Goal: Task Accomplishment & Management: Manage account settings

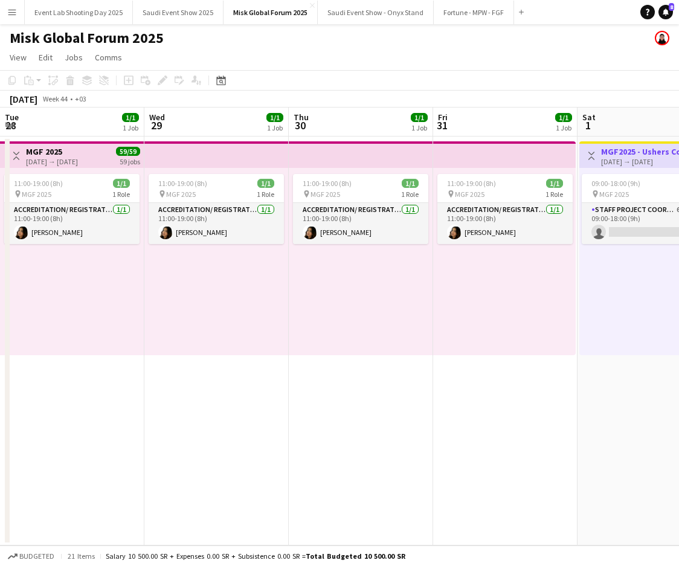
scroll to position [0, 248]
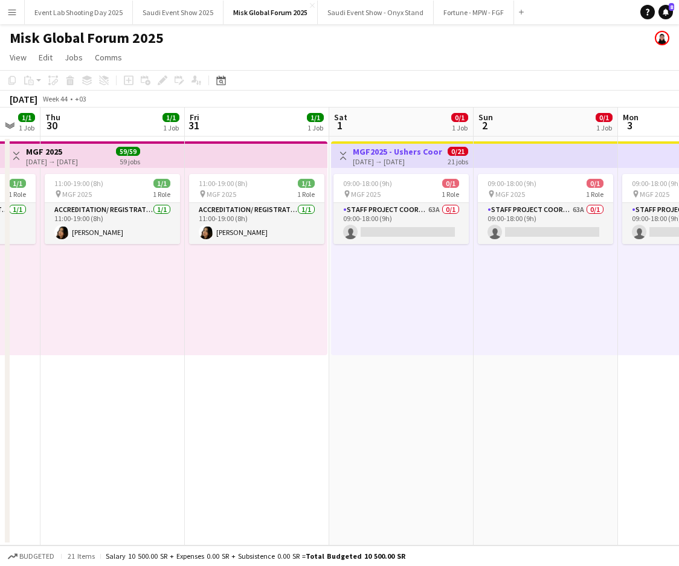
click at [398, 217] on app-card-role "Staff Project Coordinator 63A 0/1 09:00-18:00 (9h) single-neutral-actions" at bounding box center [400, 223] width 135 height 41
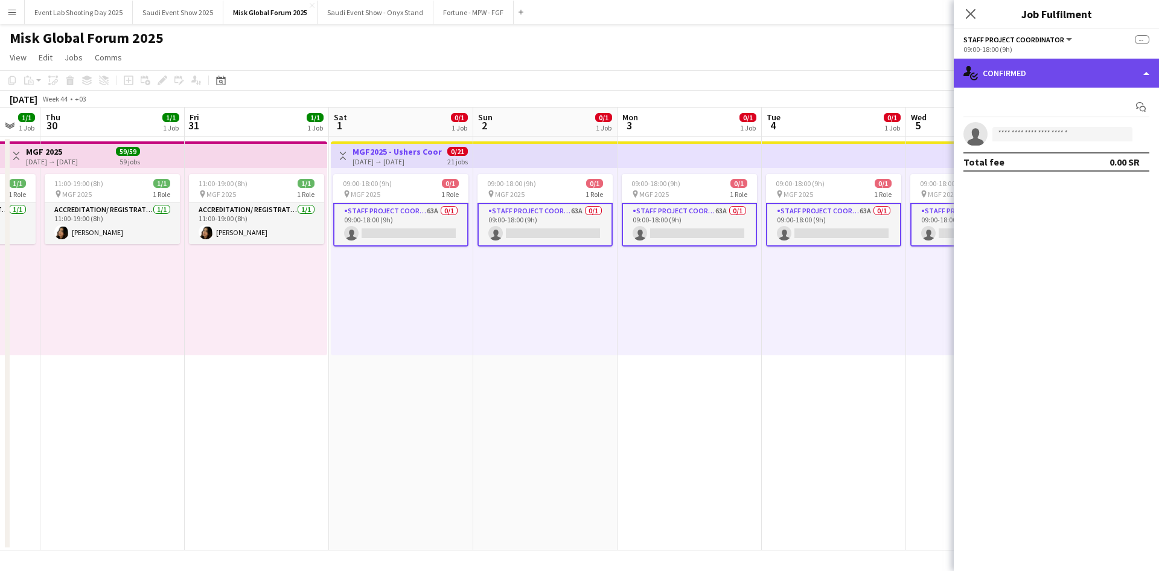
click at [678, 73] on div "single-neutral-actions-check-2 Confirmed" at bounding box center [1056, 73] width 205 height 29
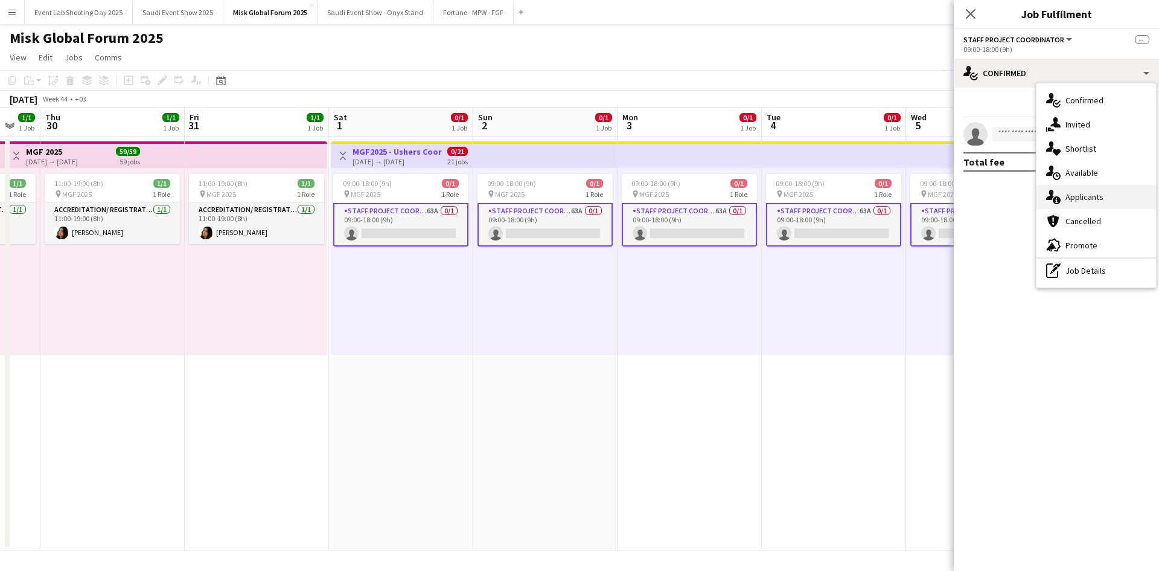
click at [678, 192] on icon "single-neutral-actions-information" at bounding box center [1053, 197] width 14 height 14
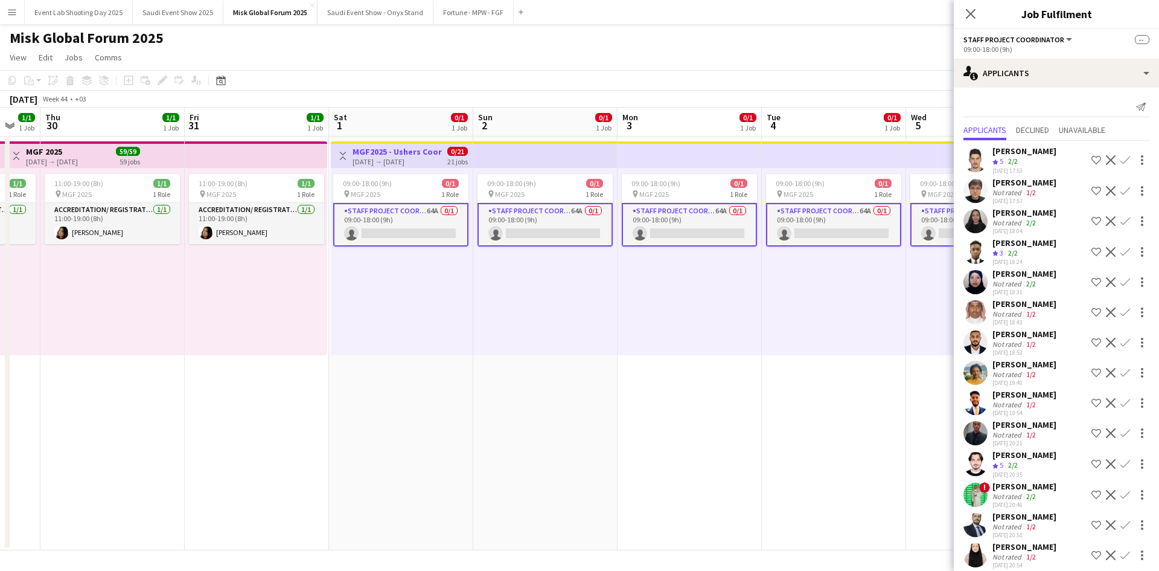
click at [678, 159] on app-icon "Shortlist crew" at bounding box center [1097, 160] width 10 height 10
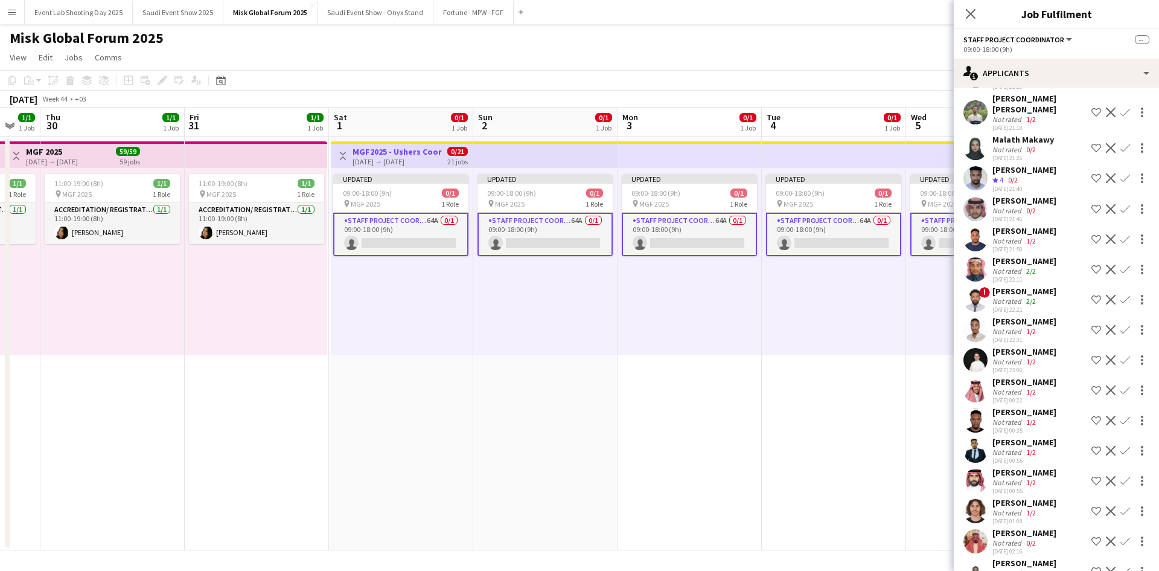
scroll to position [601, 0]
click at [678, 246] on app-user-avatar at bounding box center [976, 238] width 24 height 24
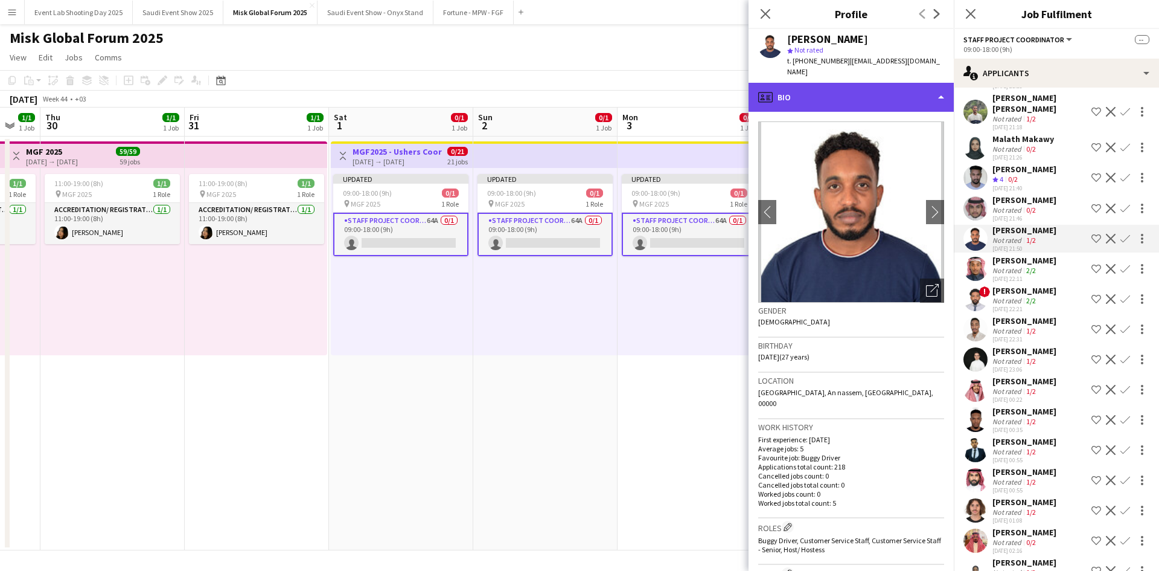
click at [678, 83] on div "profile Bio" at bounding box center [851, 97] width 205 height 29
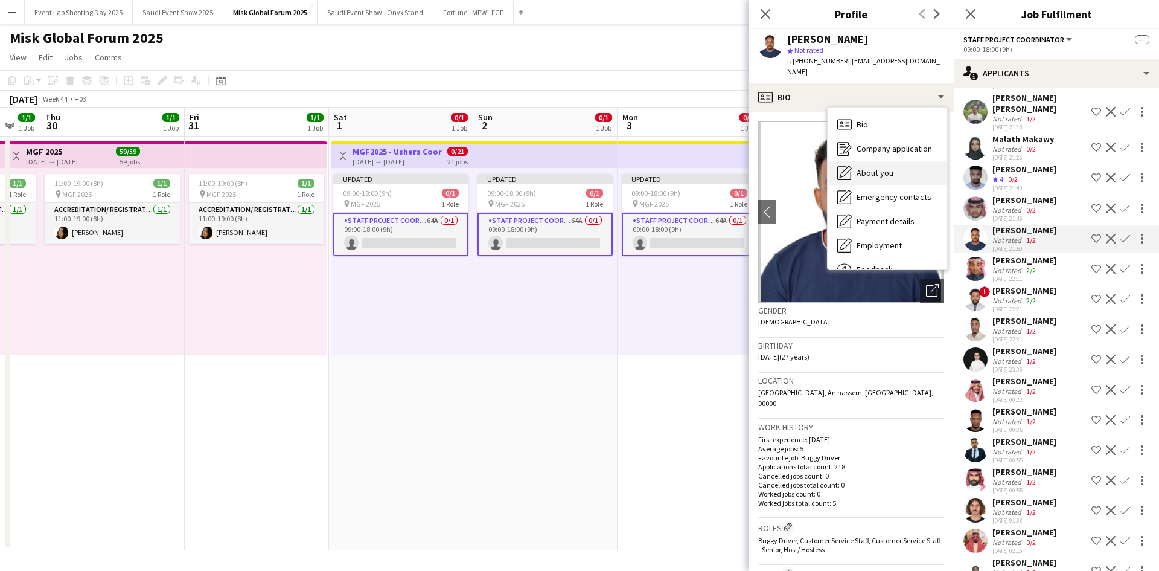
click at [678, 167] on span "About you" at bounding box center [875, 172] width 37 height 11
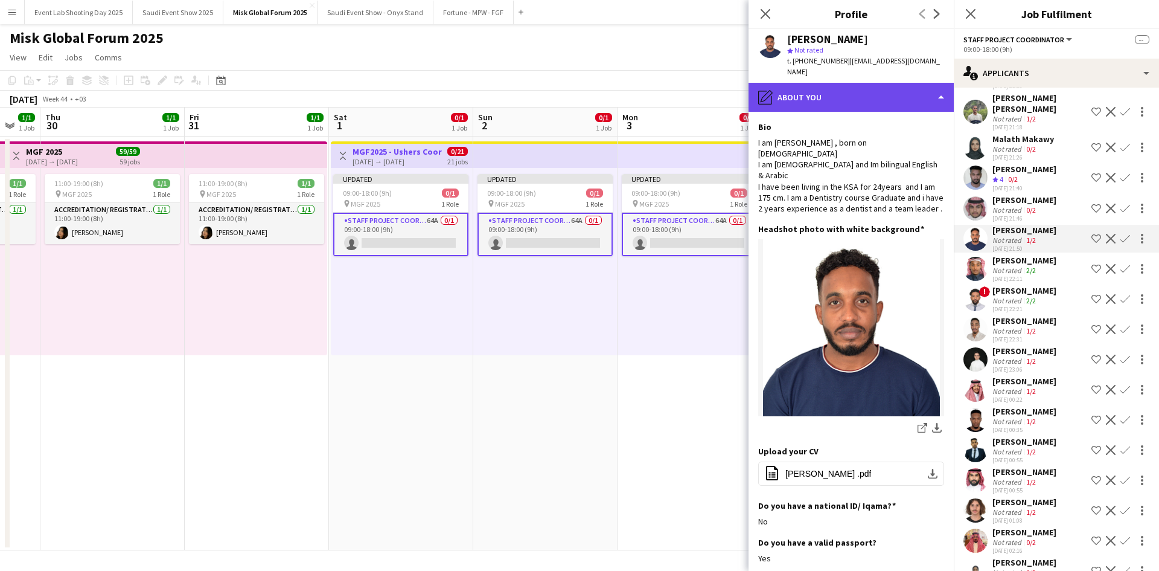
click at [678, 83] on div "pencil4 About you" at bounding box center [851, 97] width 205 height 29
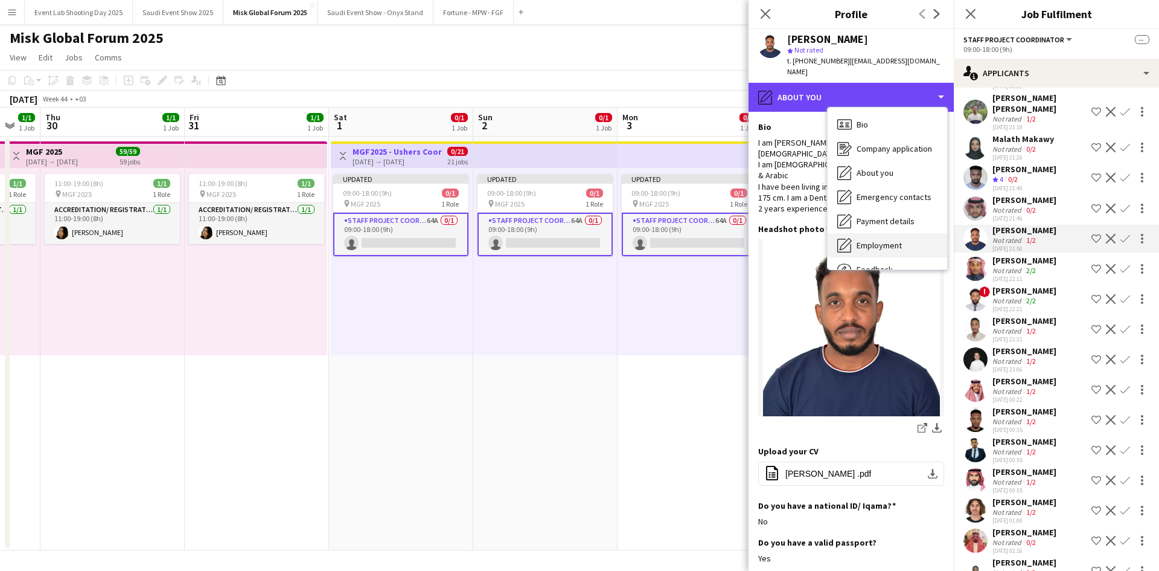
scroll to position [41, 0]
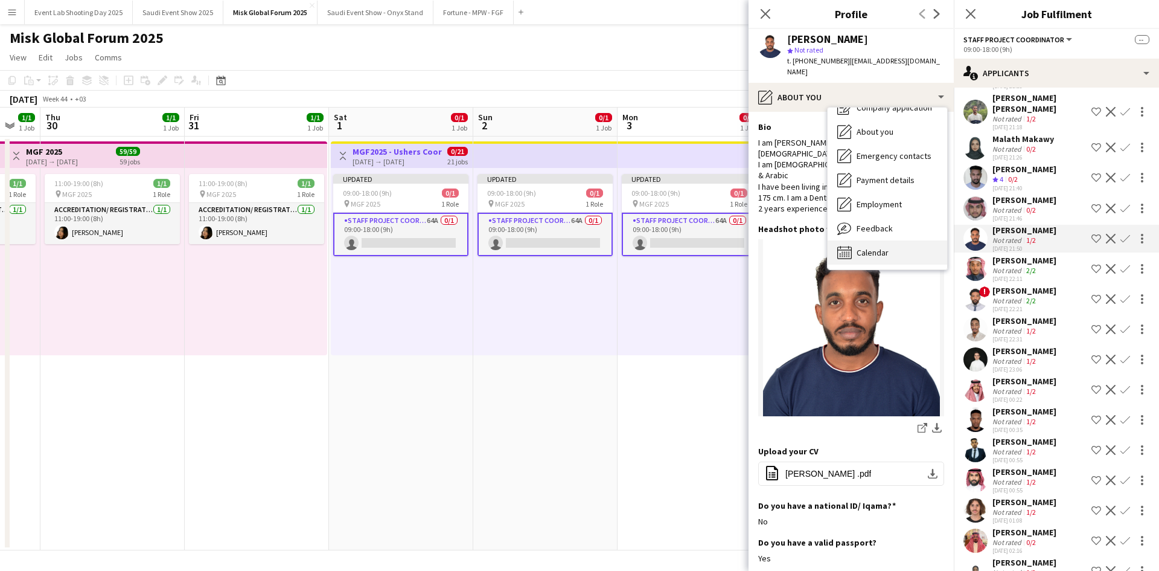
click at [678, 247] on span "Calendar" at bounding box center [873, 252] width 32 height 11
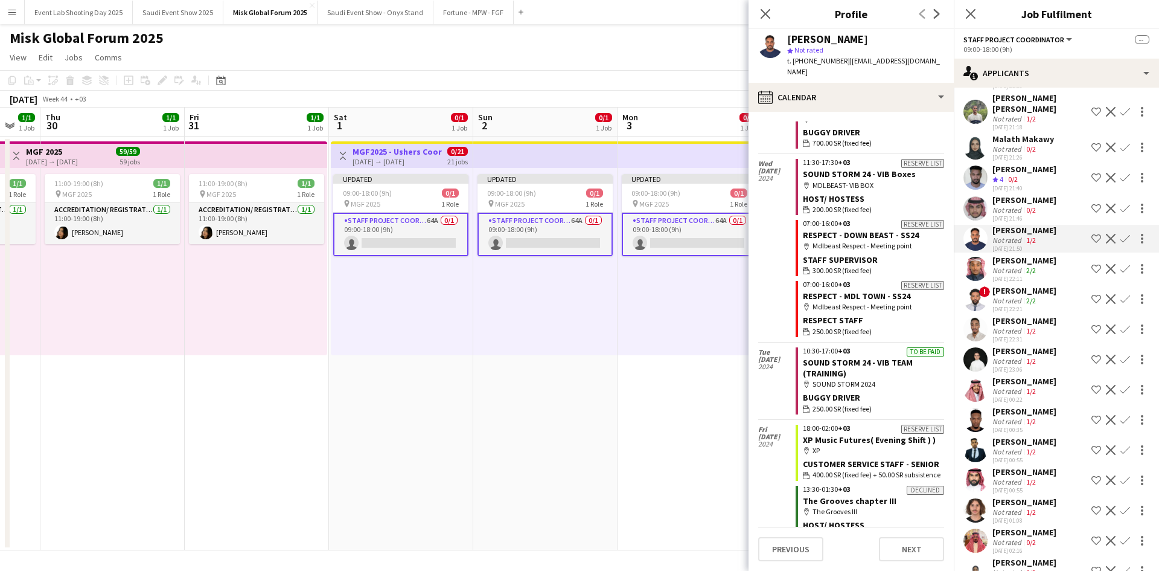
scroll to position [13203, 0]
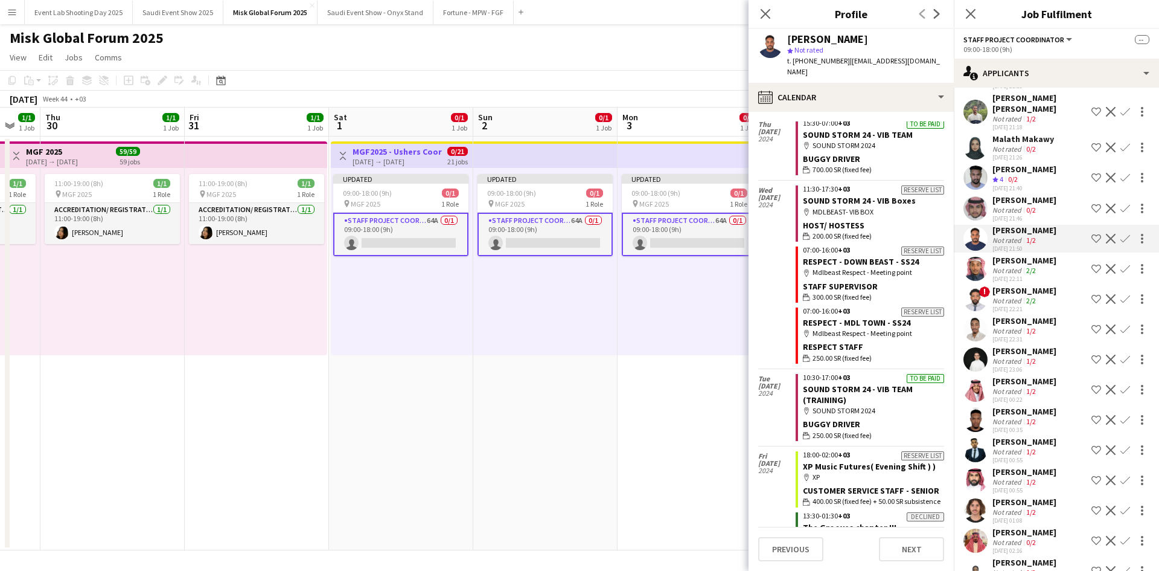
click at [678, 371] on app-user-avatar at bounding box center [976, 359] width 24 height 24
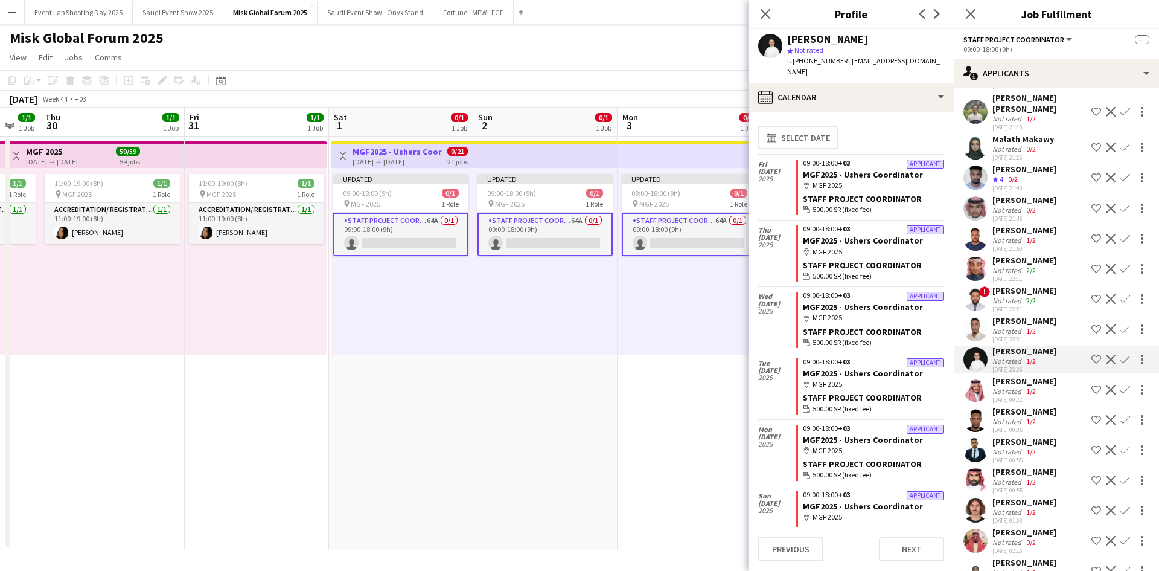
click at [678, 400] on app-user-avatar at bounding box center [976, 389] width 24 height 24
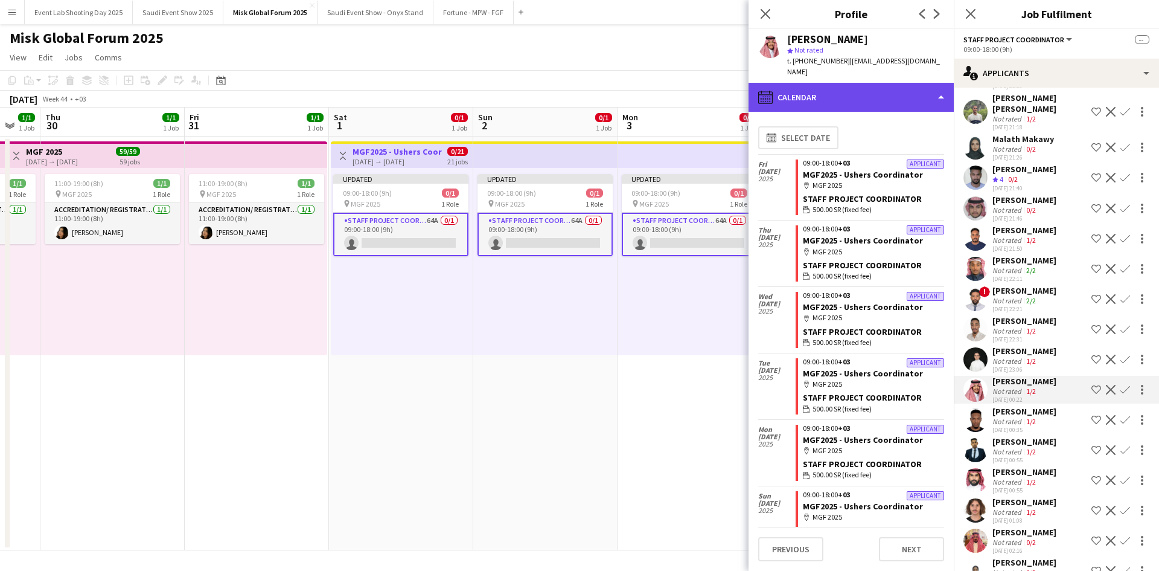
click at [678, 83] on div "calendar-full Calendar" at bounding box center [851, 97] width 205 height 29
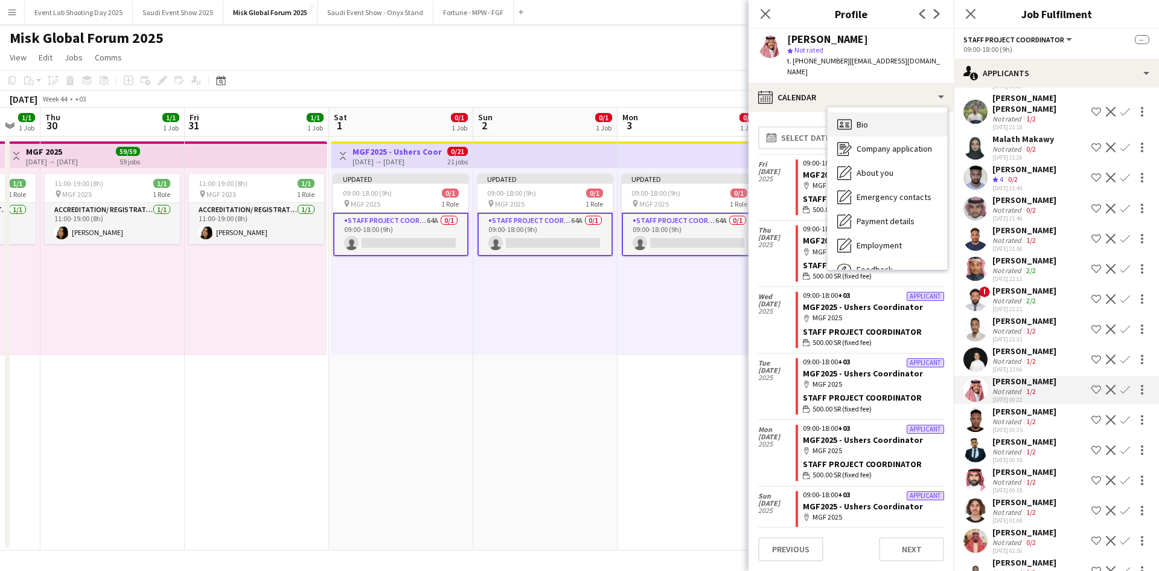
click at [678, 119] on span "Bio" at bounding box center [862, 124] width 11 height 11
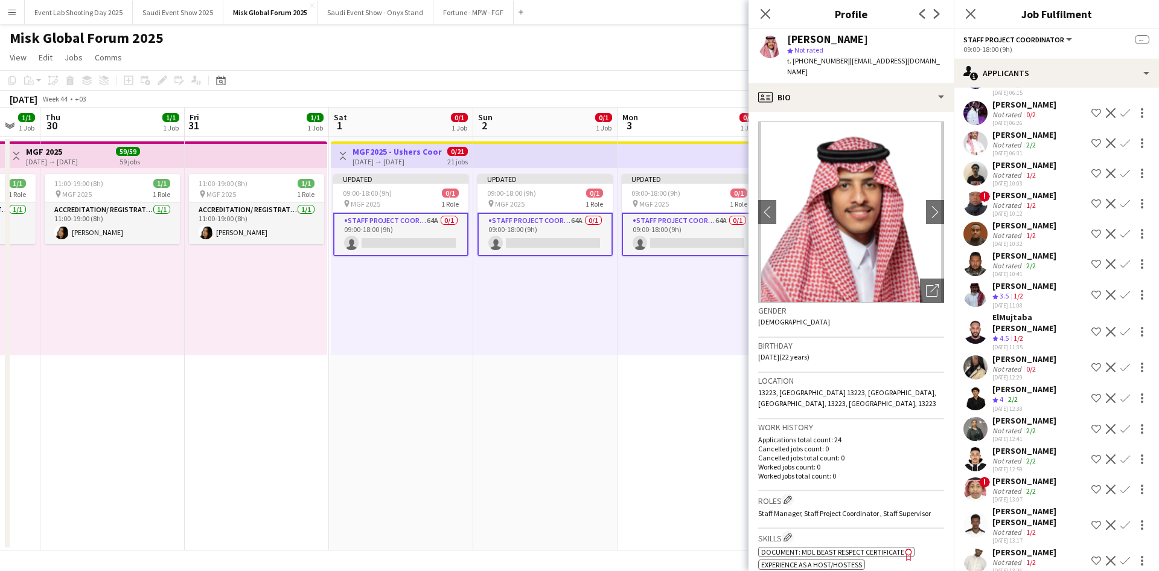
scroll to position [1374, 0]
click at [678, 299] on app-icon "Shortlist crew" at bounding box center [1097, 294] width 10 height 10
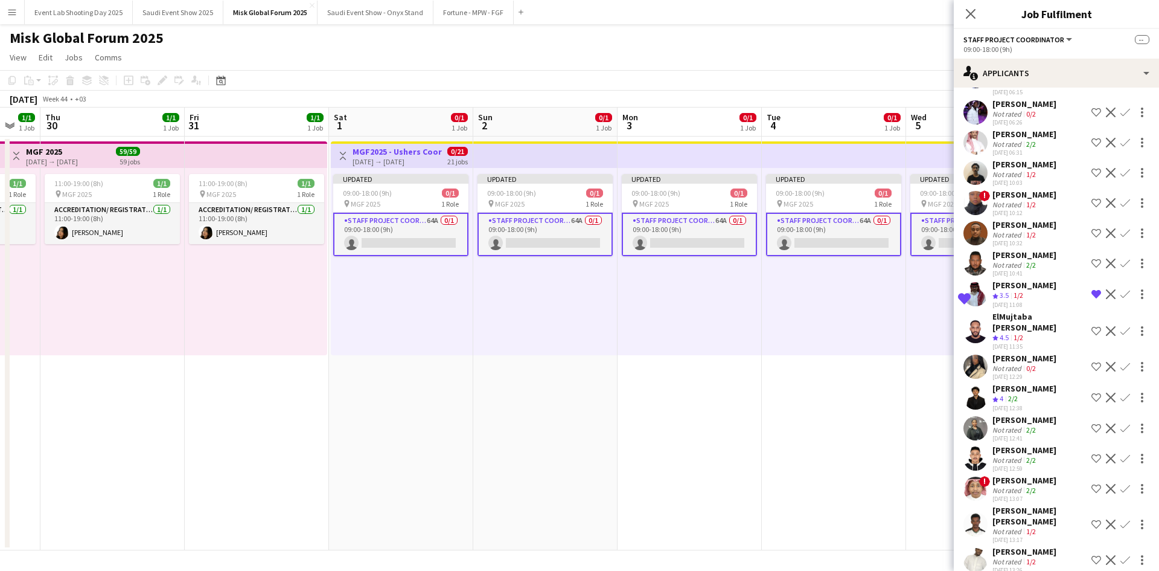
click at [678, 336] on app-icon "Shortlist crew" at bounding box center [1097, 331] width 10 height 10
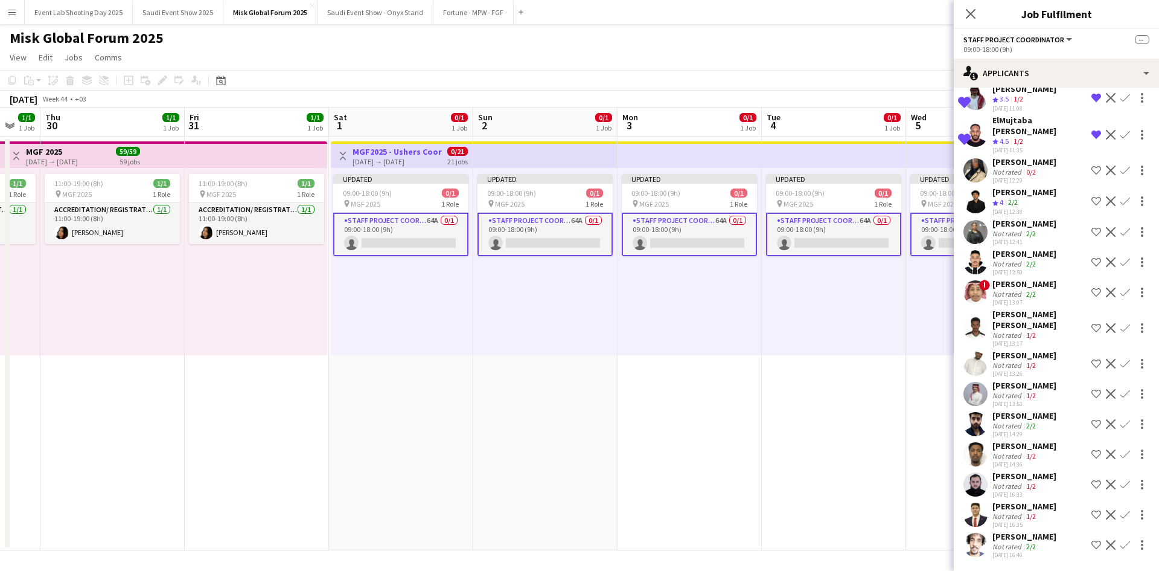
scroll to position [1613, 0]
click at [678, 15] on icon at bounding box center [970, 13] width 11 height 11
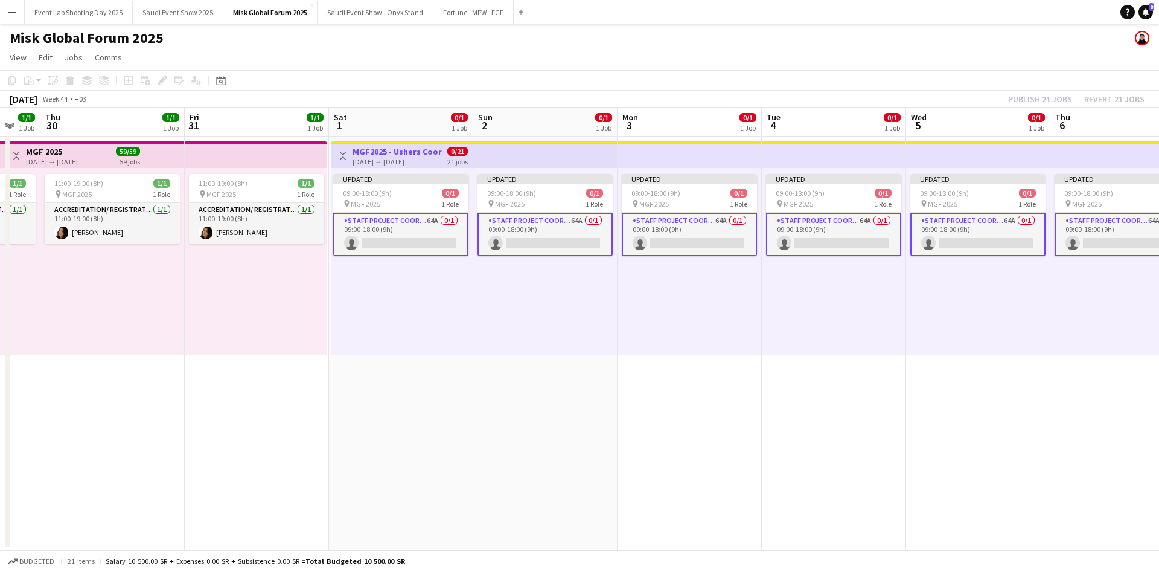
click at [5, 11] on button "Menu" at bounding box center [12, 12] width 24 height 24
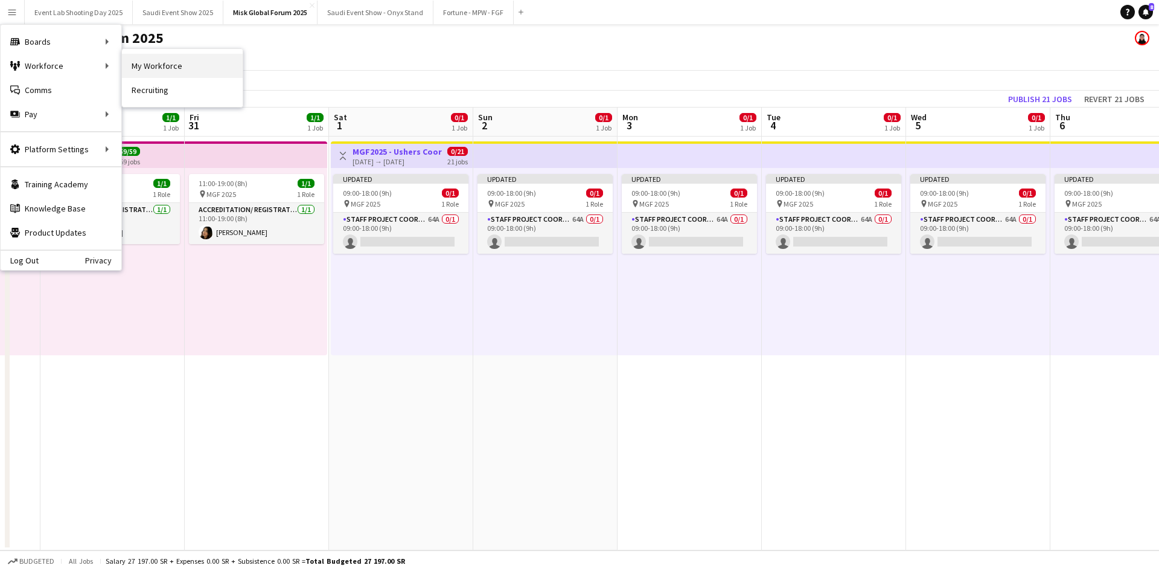
click at [135, 68] on link "My Workforce" at bounding box center [182, 66] width 121 height 24
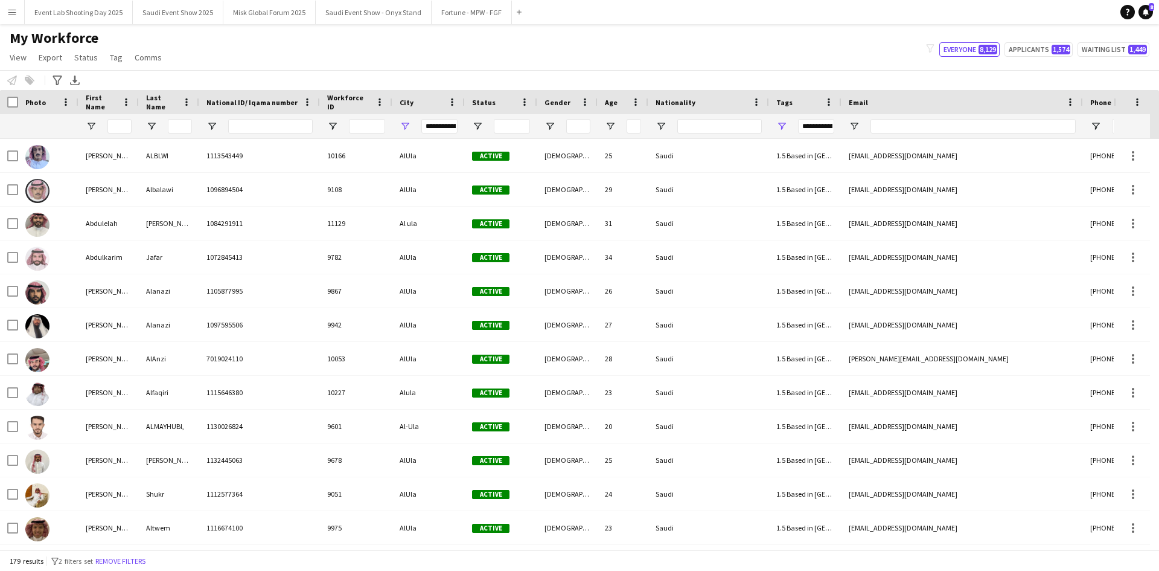
type input "**********"
drag, startPoint x: 114, startPoint y: 54, endPoint x: 198, endPoint y: 36, distance: 86.3
click at [198, 36] on div "My Workforce View Views Default view [PERSON_NAME] [PERSON_NAME] [PERSON_NAME] …" at bounding box center [579, 49] width 1159 height 41
click at [115, 55] on span "Tag" at bounding box center [116, 57] width 13 height 11
click at [133, 71] on link "New tag" at bounding box center [146, 83] width 85 height 25
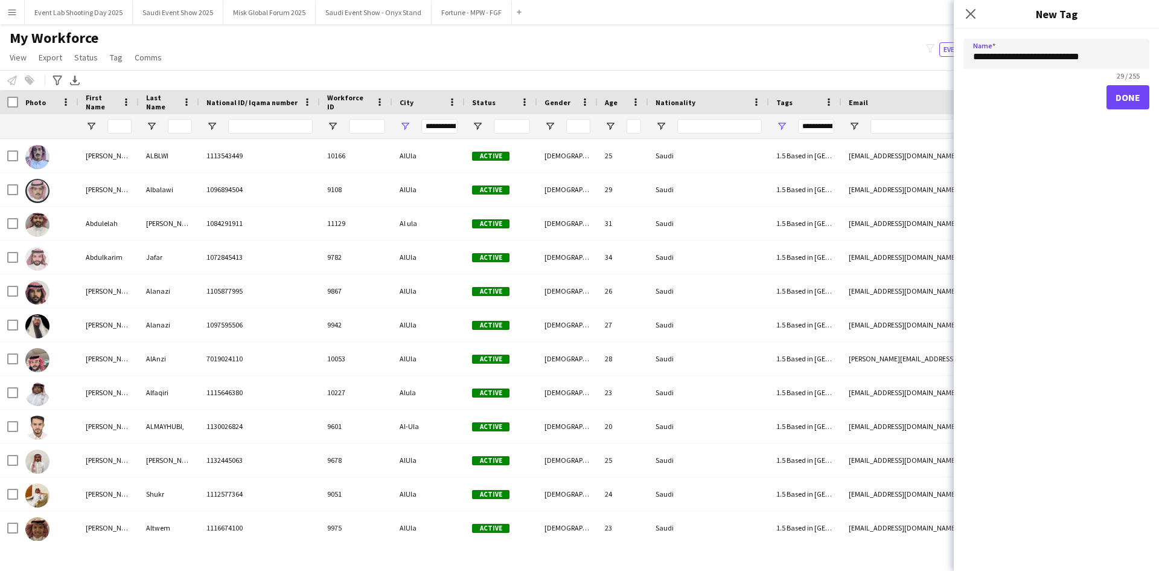
type input "**********"
click at [678, 101] on button "Done" at bounding box center [1128, 97] width 43 height 24
